Goal: Transaction & Acquisition: Purchase product/service

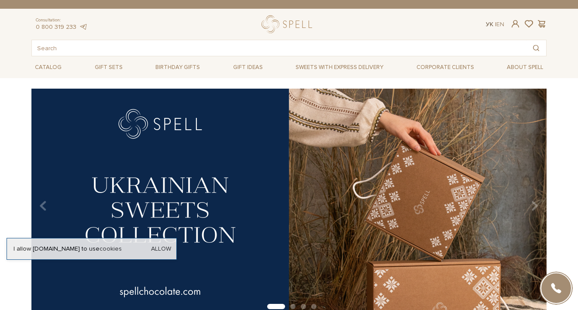
click at [490, 24] on link "Ук" at bounding box center [489, 24] width 7 height 7
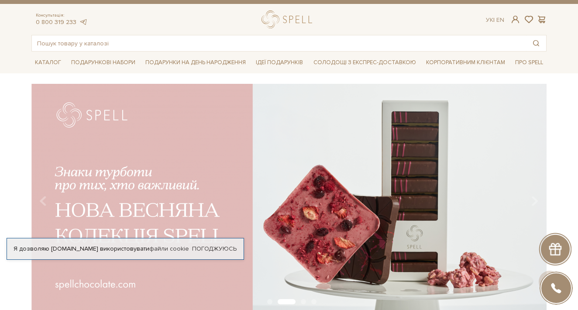
scroll to position [11, 0]
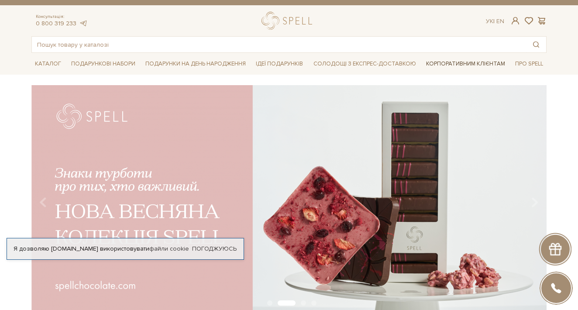
click at [462, 64] on link "Корпоративним клієнтам" at bounding box center [466, 63] width 86 height 15
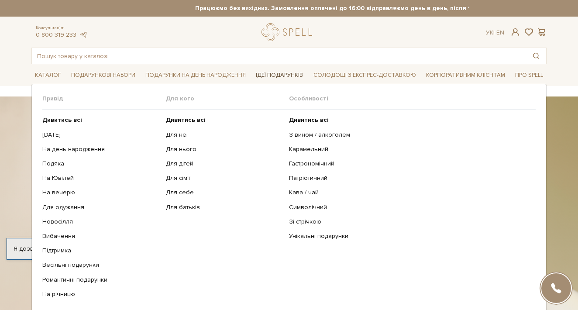
click at [272, 77] on span "Ідеї подарунків" at bounding box center [280, 76] width 54 height 14
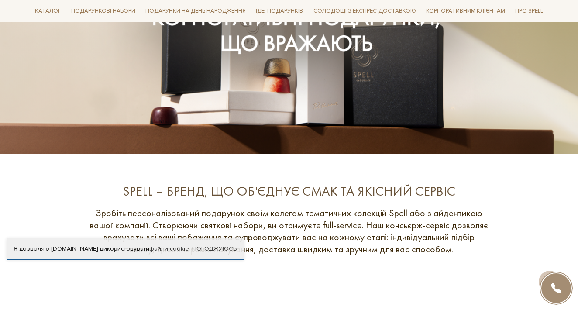
scroll to position [102, 0]
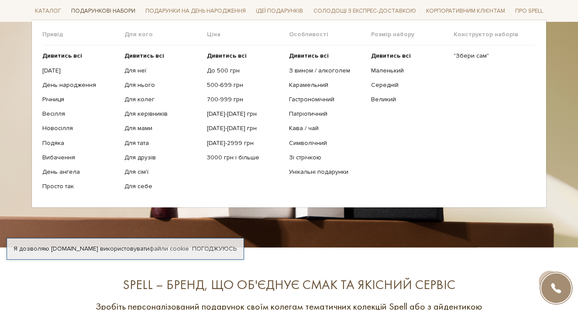
click at [115, 11] on span "Подарункові набори" at bounding box center [103, 11] width 71 height 14
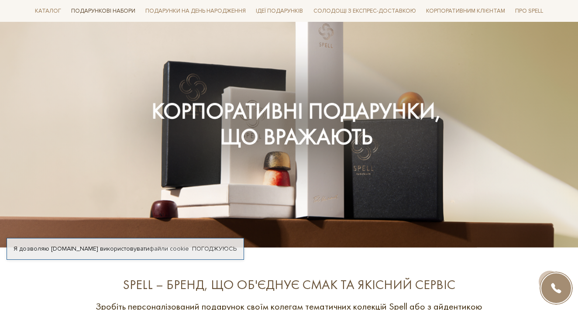
click at [115, 11] on span "Подарункові набори" at bounding box center [103, 11] width 71 height 14
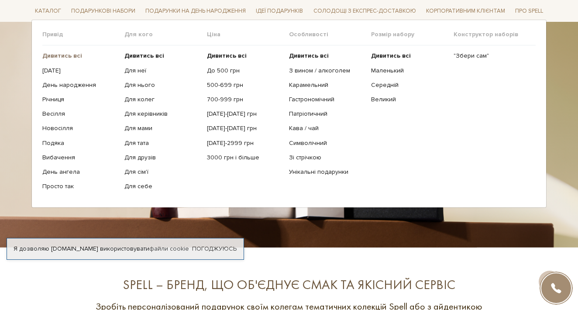
click at [74, 53] on b "Дивитись всі" at bounding box center [62, 55] width 40 height 7
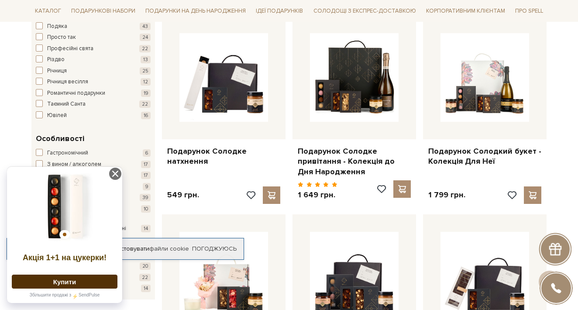
scroll to position [707, 0]
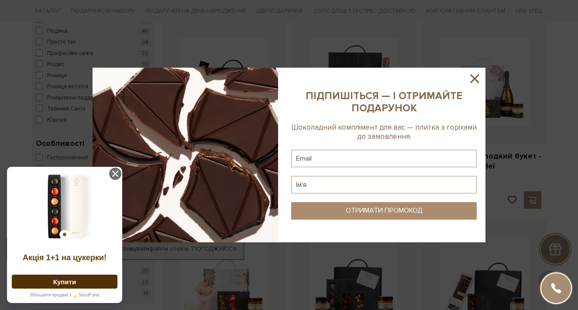
click at [478, 77] on icon at bounding box center [474, 78] width 15 height 15
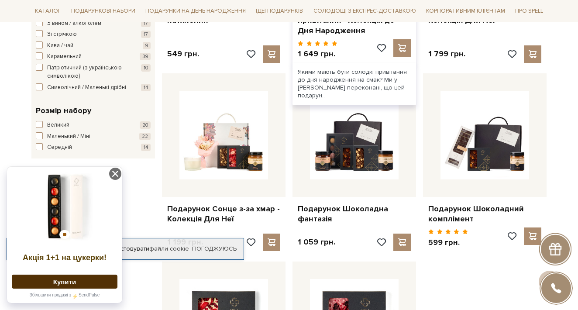
scroll to position [855, 0]
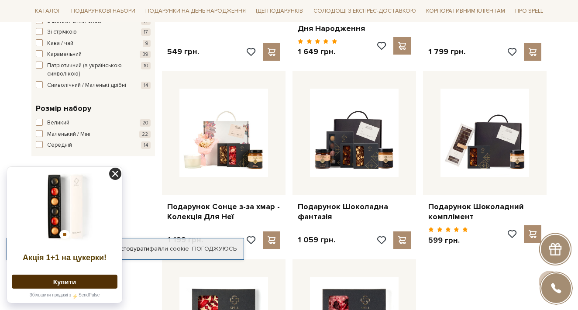
click at [113, 173] on icon at bounding box center [115, 174] width 12 height 12
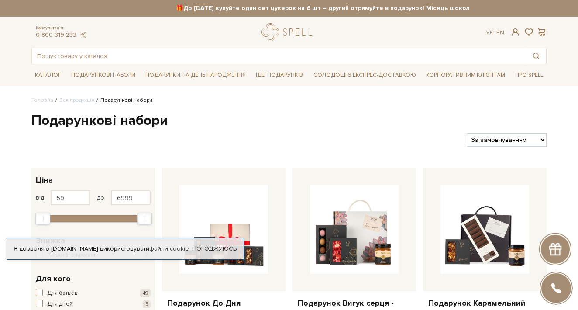
scroll to position [0, 0]
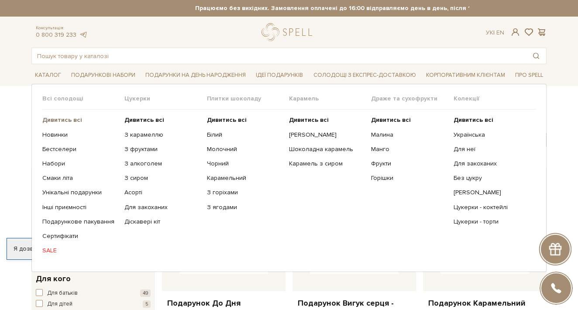
click at [63, 120] on b "Дивитись всі" at bounding box center [62, 119] width 40 height 7
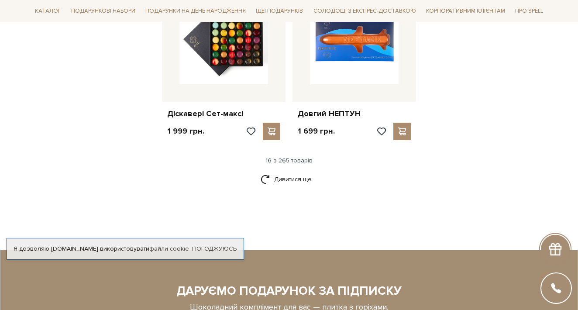
scroll to position [1135, 0]
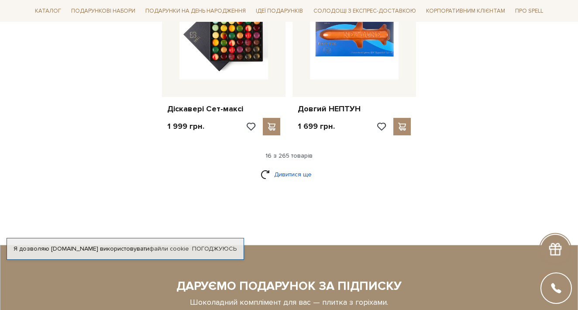
click at [303, 167] on link "Дивитися ще" at bounding box center [289, 174] width 57 height 15
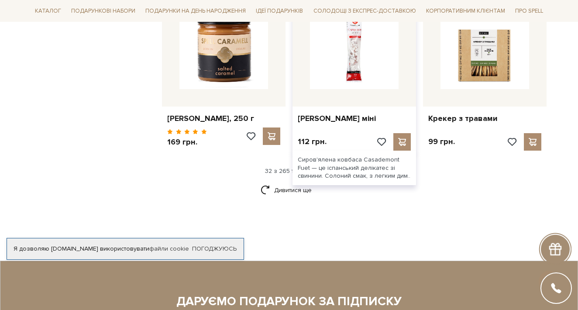
scroll to position [2061, 0]
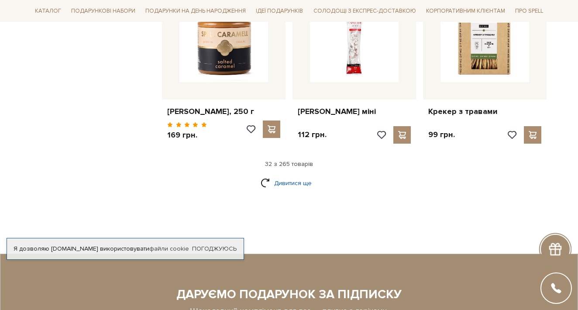
click at [290, 176] on link "Дивитися ще" at bounding box center [289, 183] width 57 height 15
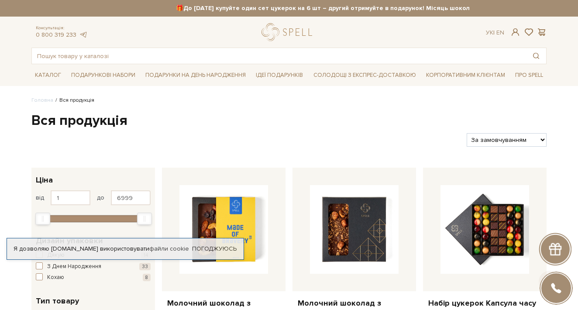
scroll to position [0, 0]
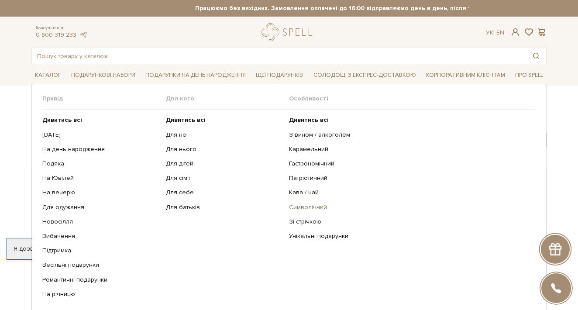
click at [313, 208] on link "Символічний" at bounding box center [409, 208] width 240 height 8
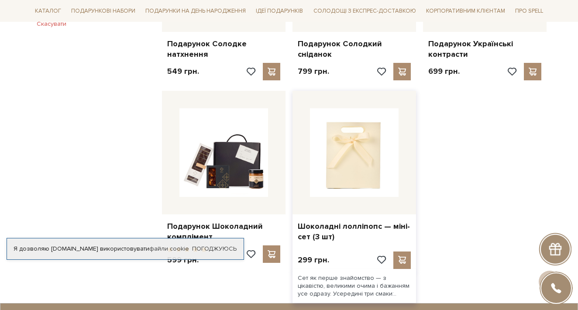
scroll to position [793, 0]
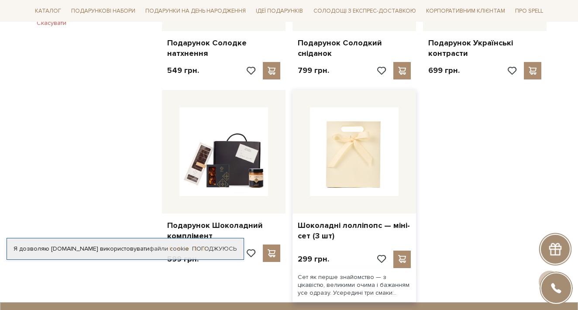
click at [359, 142] on img at bounding box center [354, 151] width 89 height 89
